Goal: Navigation & Orientation: Find specific page/section

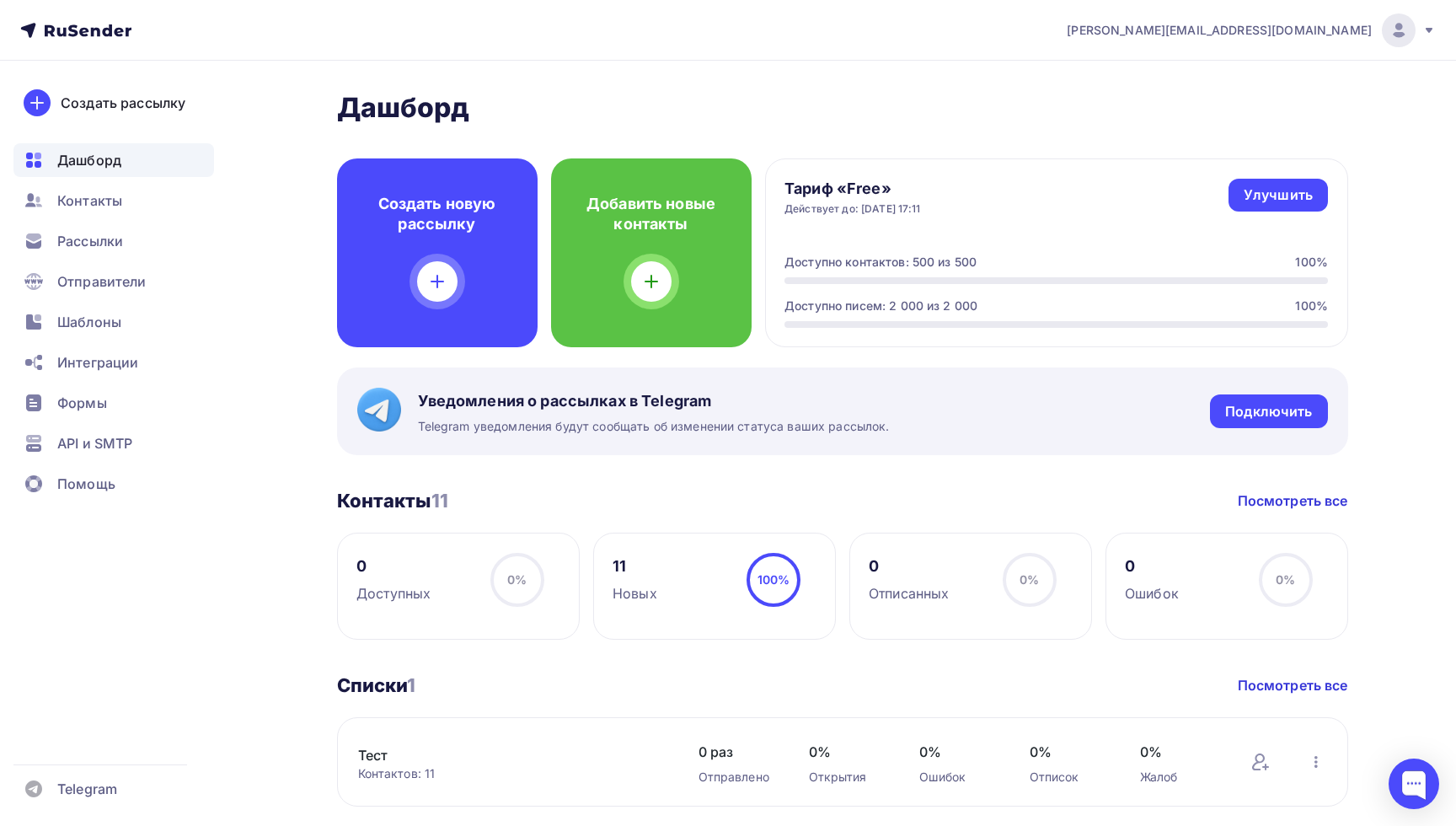
click at [255, 248] on div "[PERSON_NAME] Пару шагов, чтобы начать работу! Закрыть Выполните эти шаги, чтоб…" at bounding box center [729, 607] width 1382 height 1092
click at [104, 207] on span "Контакты" at bounding box center [90, 200] width 65 height 20
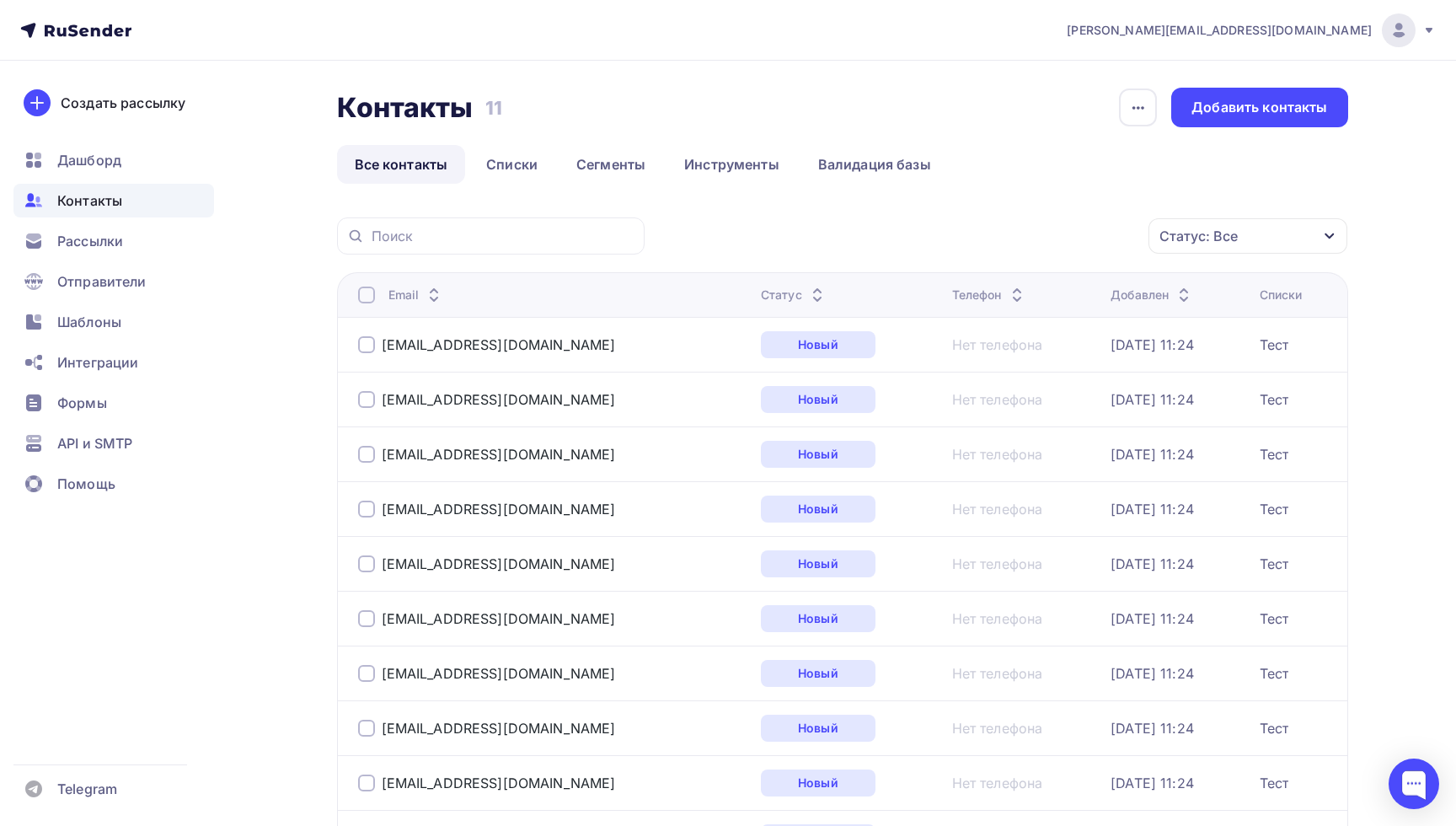
click at [111, 179] on ul "Дашборд Контакты Рассылки Отправители Шаблоны Интеграции Формы API и SMTP Помощь" at bounding box center [113, 326] width 201 height 367
click at [109, 153] on span "Дашборд" at bounding box center [89, 159] width 64 height 20
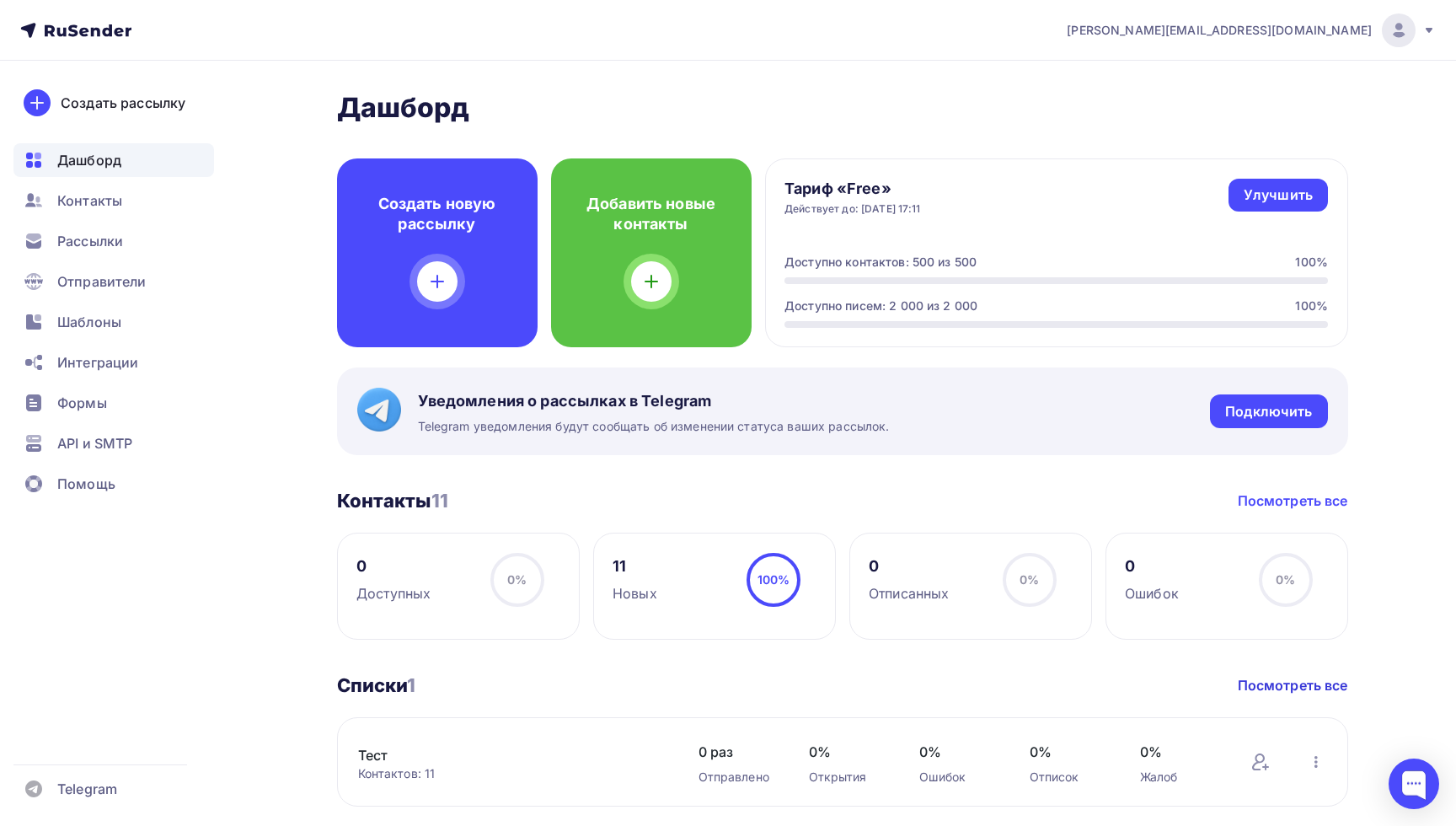
click at [1280, 495] on link "Посмотреть все" at bounding box center [1293, 500] width 111 height 20
drag, startPoint x: 343, startPoint y: 499, endPoint x: 420, endPoint y: 499, distance: 77.0
click at [420, 499] on h3 "Контакты 11" at bounding box center [393, 500] width 111 height 24
click at [1245, 501] on link "Посмотреть все" at bounding box center [1293, 500] width 111 height 20
click at [110, 194] on span "Контакты" at bounding box center [90, 200] width 65 height 20
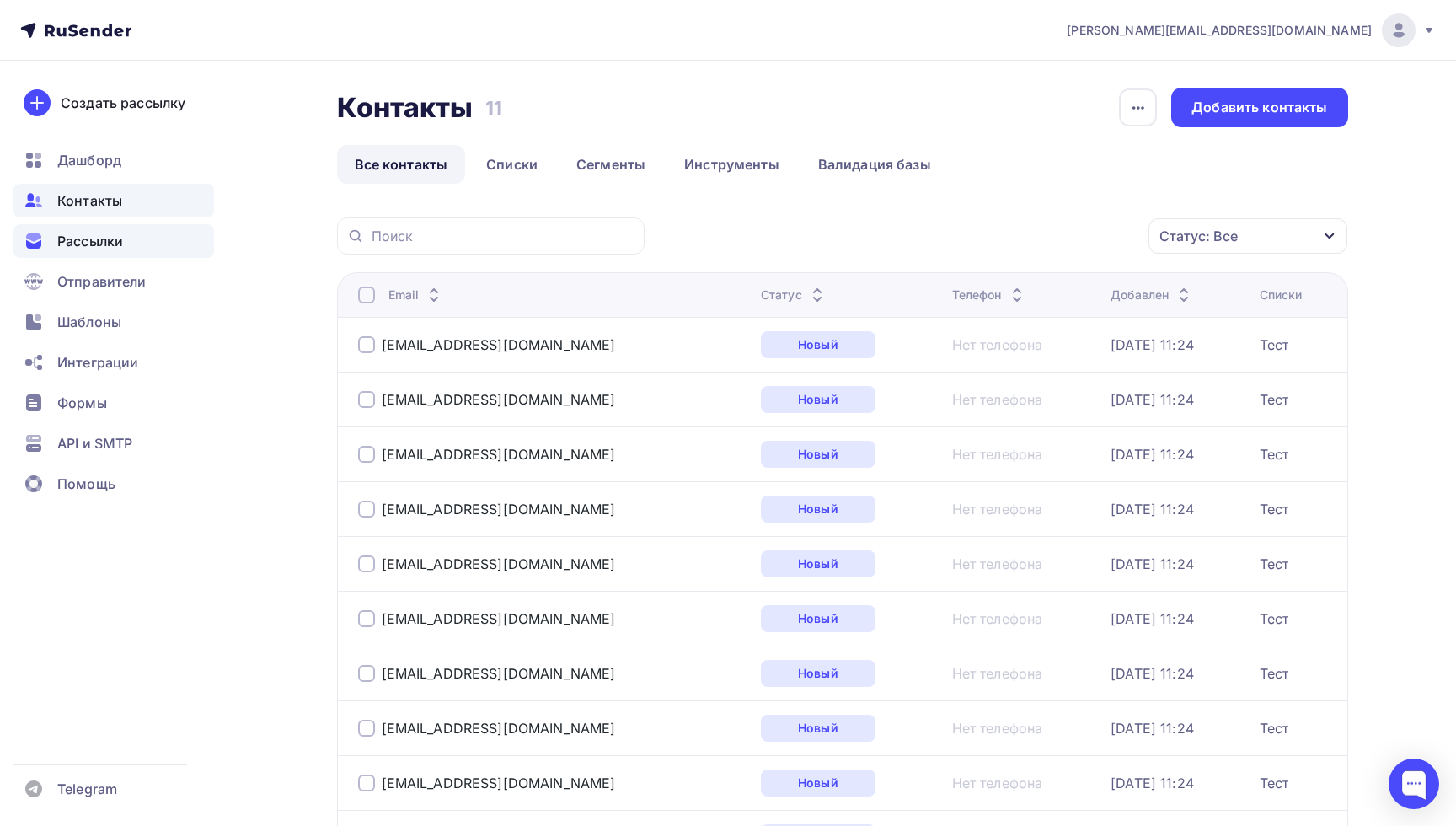
click at [116, 240] on span "Рассылки" at bounding box center [90, 240] width 66 height 20
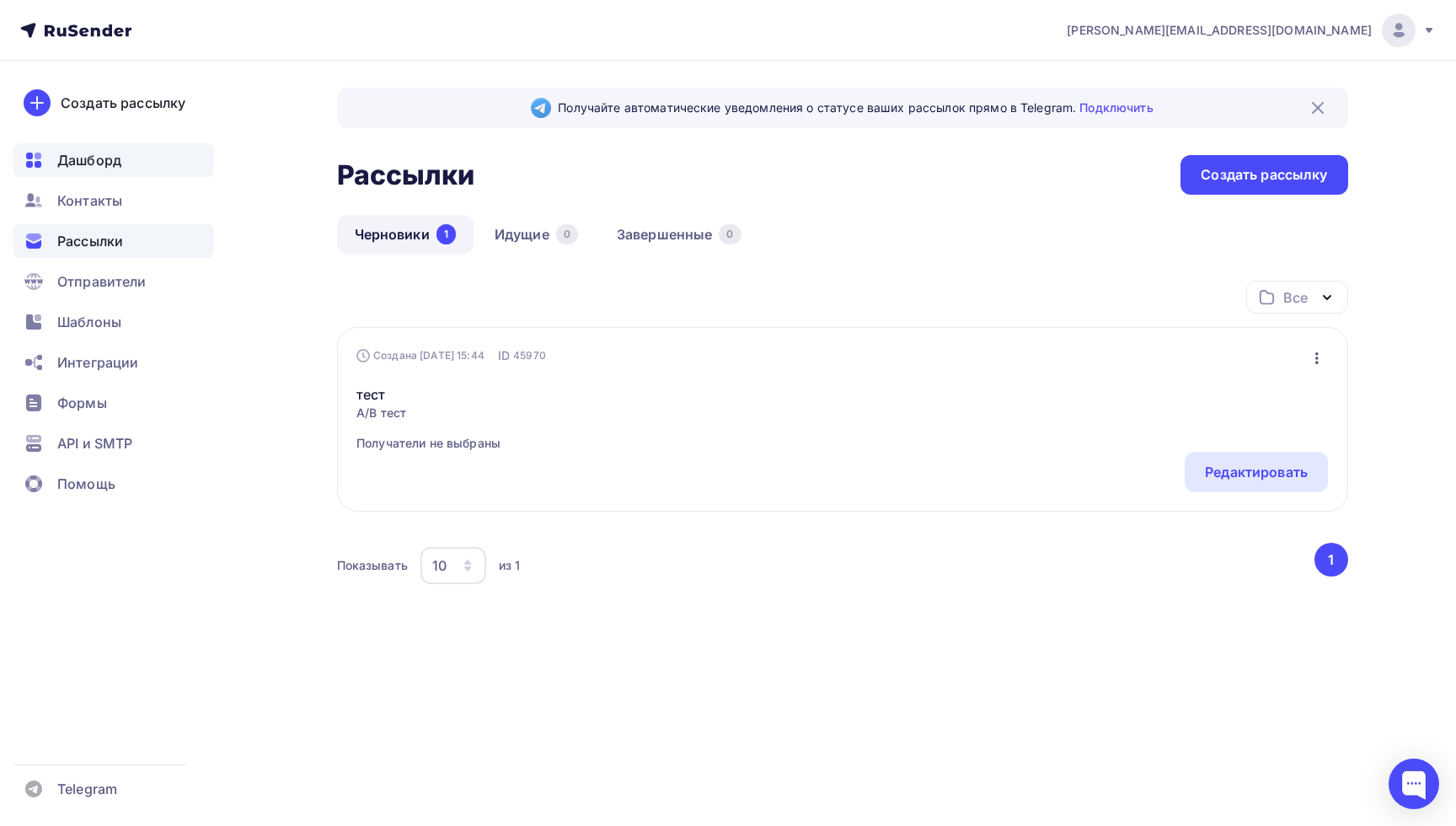
click at [116, 161] on span "Дашборд" at bounding box center [89, 159] width 64 height 20
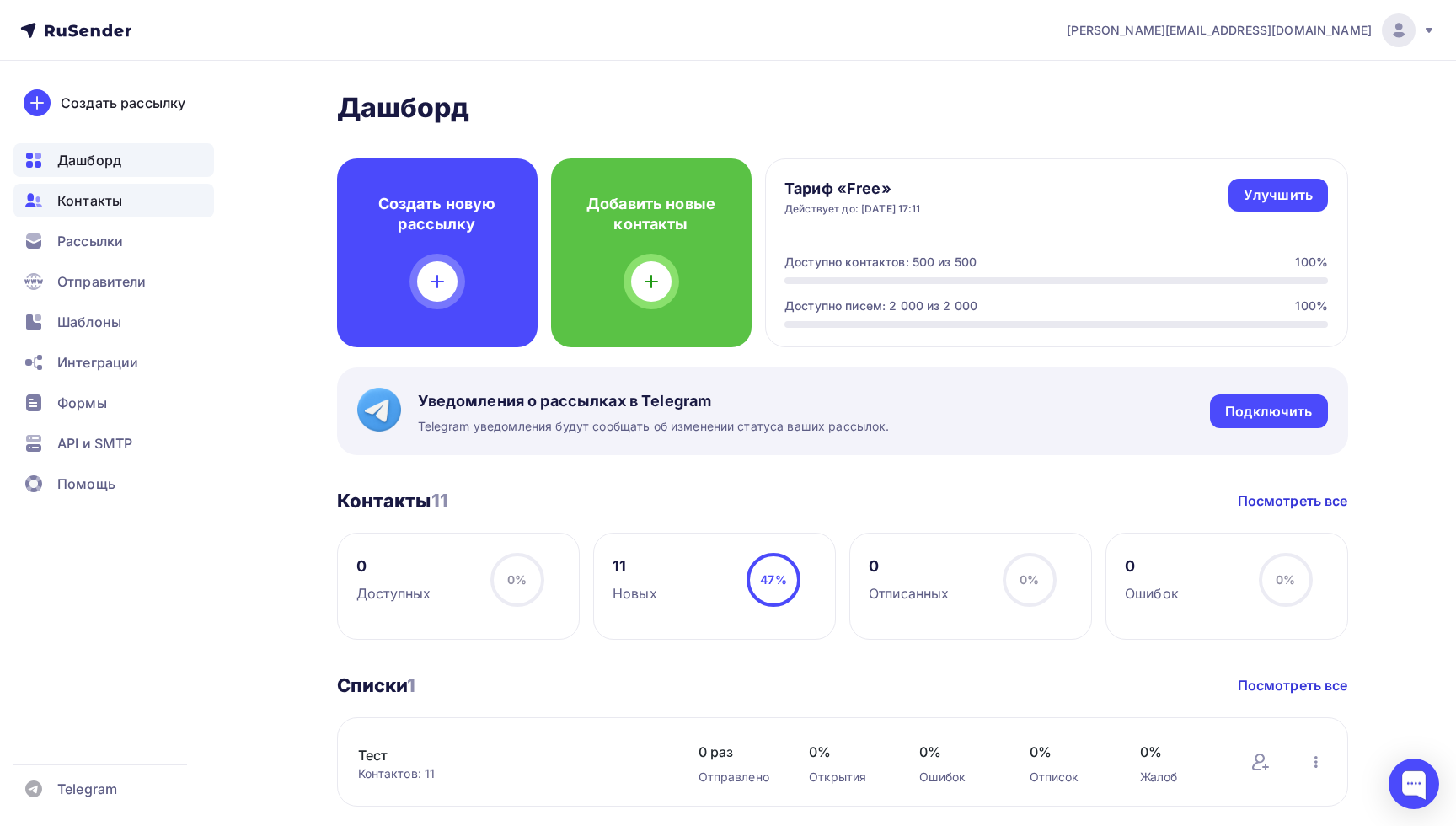
click at [119, 194] on span "Контакты" at bounding box center [90, 200] width 65 height 20
